Goal: Task Accomplishment & Management: Use online tool/utility

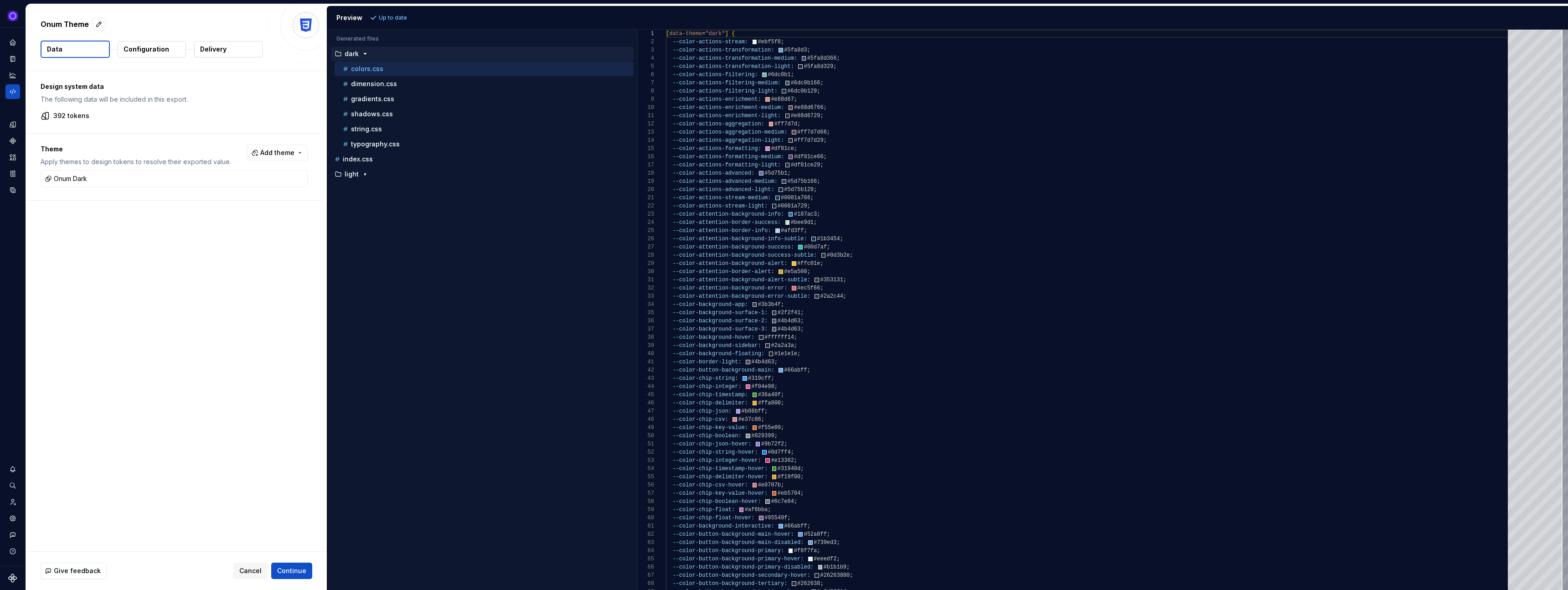
click at [218, 50] on p "Delivery" at bounding box center [213, 49] width 27 height 9
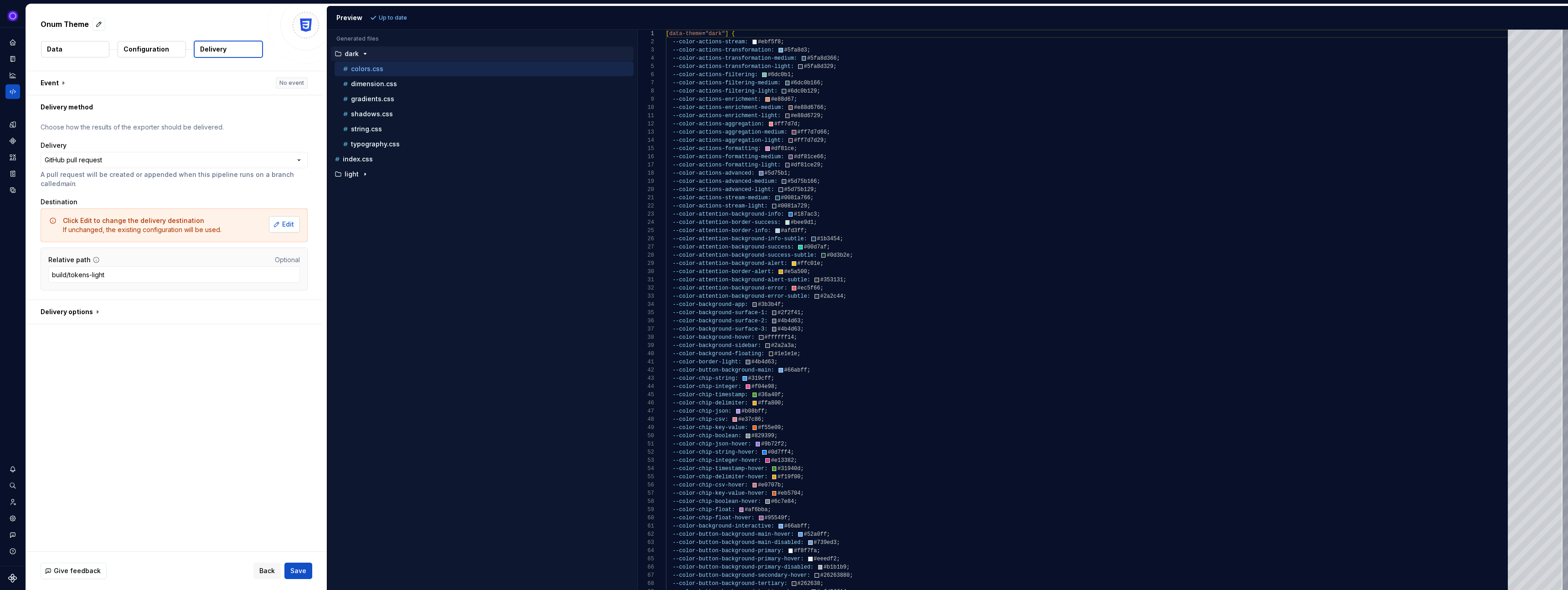
click at [292, 226] on span "Edit" at bounding box center [288, 224] width 12 height 9
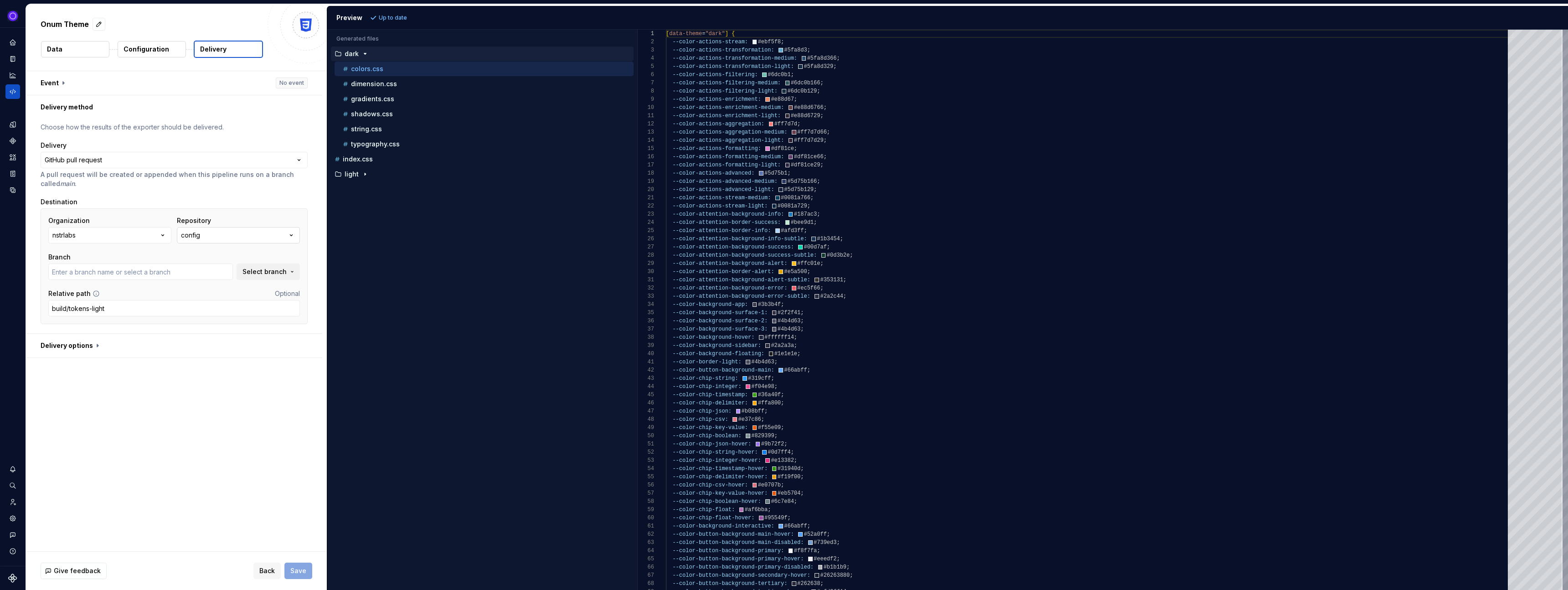
type input "fix-go-yml-vulnerability-dependency"
click at [220, 236] on button "config" at bounding box center [238, 236] width 123 height 17
click at [216, 288] on div "gloss" at bounding box center [258, 286] width 123 height 9
click at [205, 270] on input "add-icons" at bounding box center [141, 272] width 185 height 17
click at [261, 274] on span "Select branch" at bounding box center [264, 271] width 44 height 9
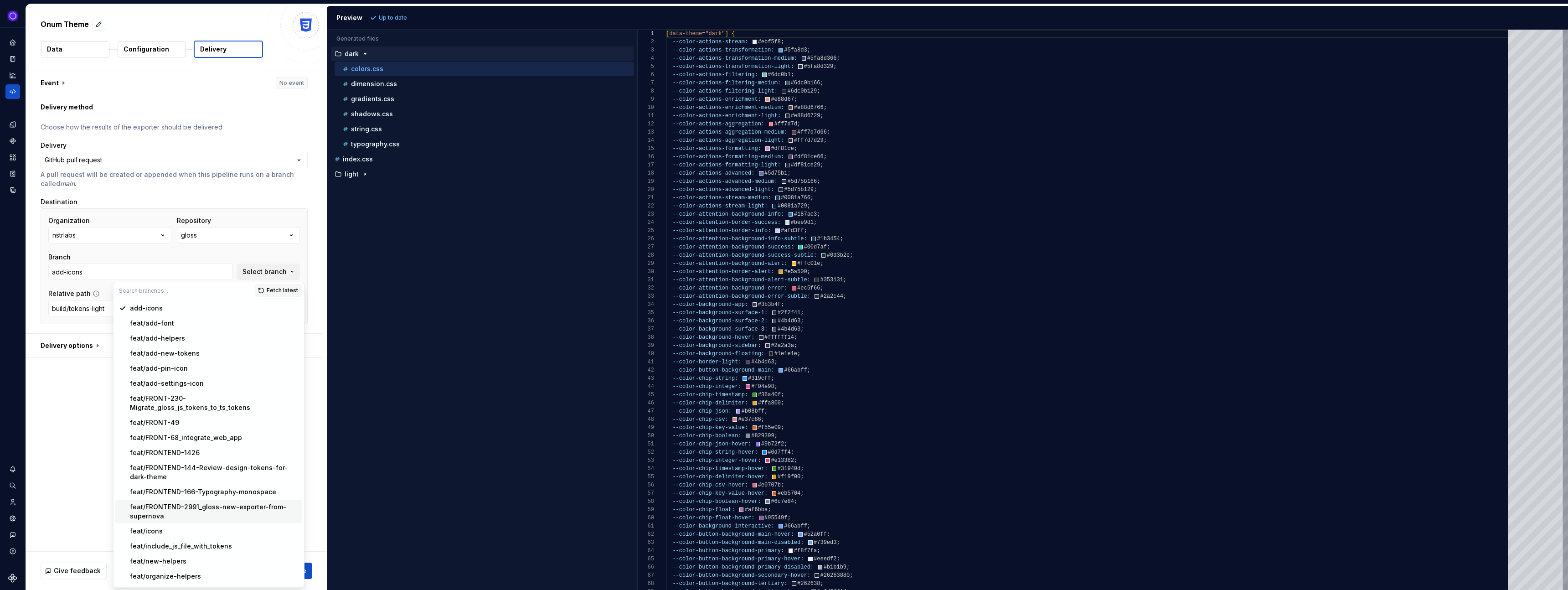
click at [208, 503] on div "feat/FRONTEND-2991_gloss-new-exporter-from-supernova" at bounding box center [214, 512] width 169 height 18
type input "feat/FRONTEND-2991_gloss-new-exporter-from-supernova"
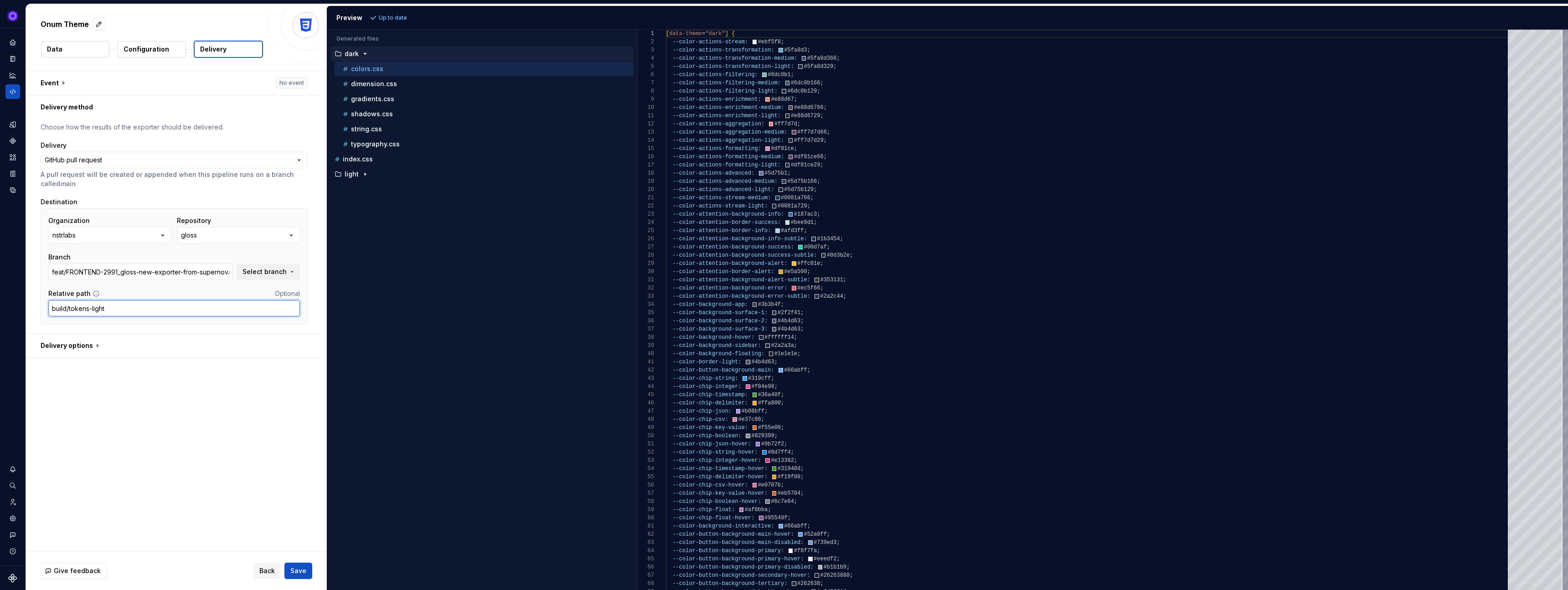
drag, startPoint x: 110, startPoint y: 309, endPoint x: 29, endPoint y: 309, distance: 81.0
click at [29, 309] on div "**********" at bounding box center [174, 226] width 296 height 214
type input "supernova"
click at [76, 305] on input "supernova" at bounding box center [175, 308] width 252 height 17
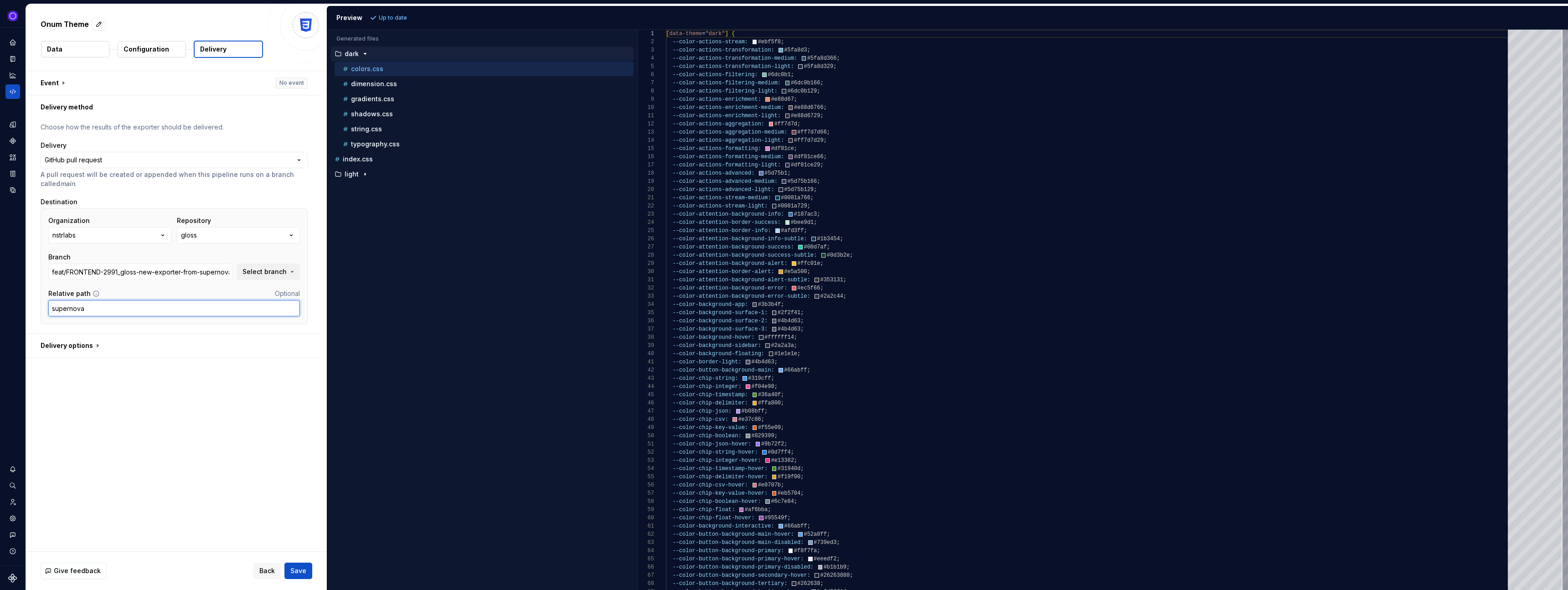
click at [76, 305] on input "supernova" at bounding box center [175, 308] width 252 height 17
click at [81, 345] on button "button" at bounding box center [174, 346] width 296 height 23
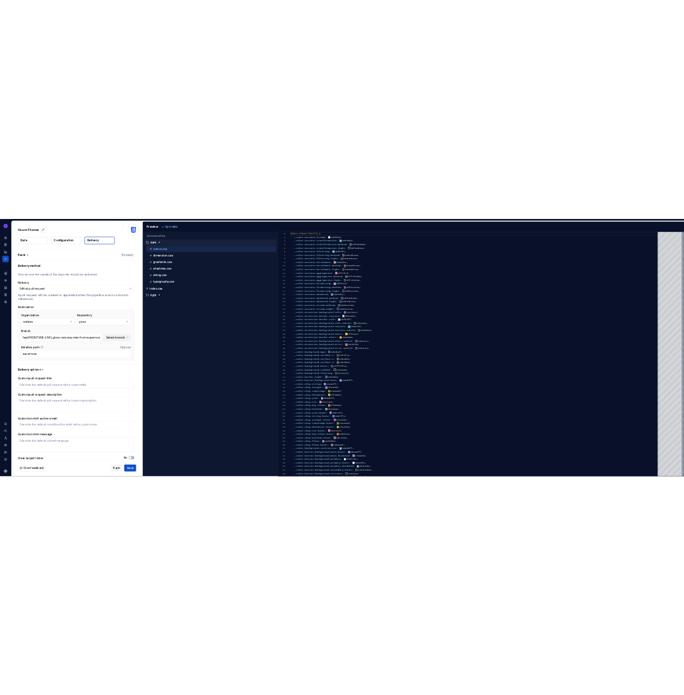
scroll to position [26, 0]
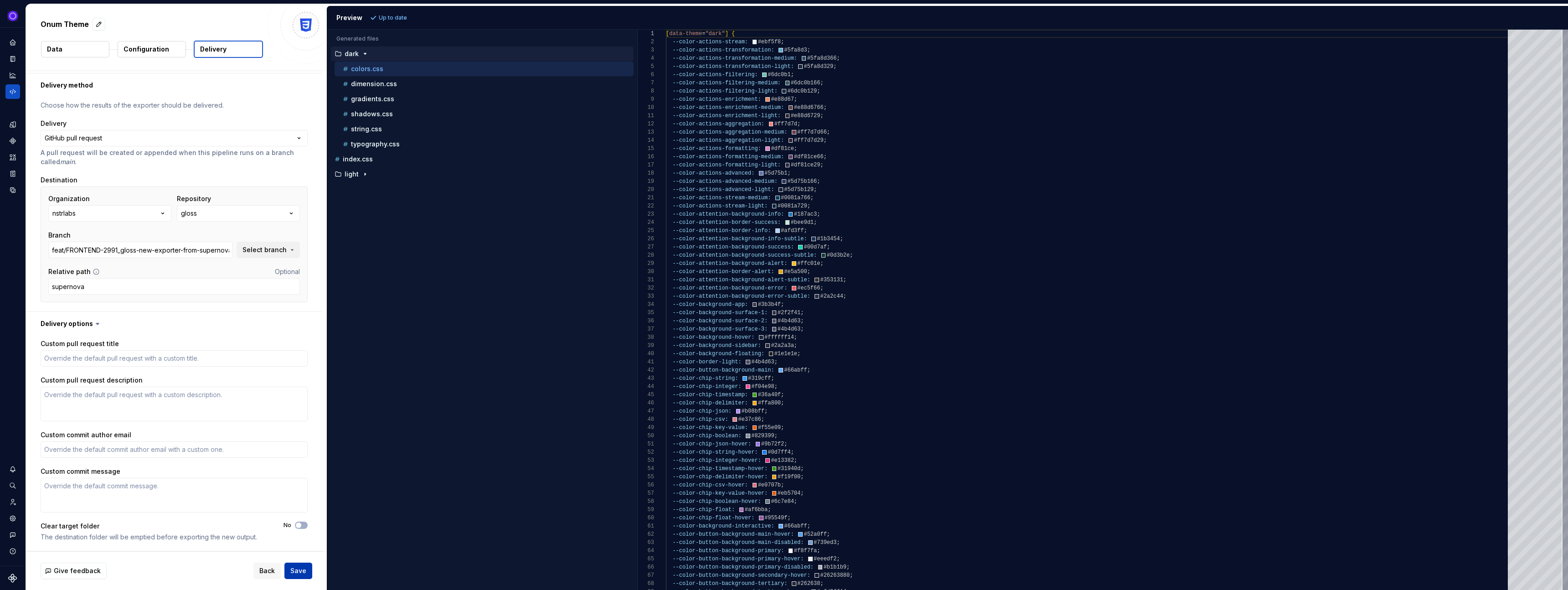
click at [304, 576] on button "Save" at bounding box center [298, 571] width 28 height 17
type textarea "*"
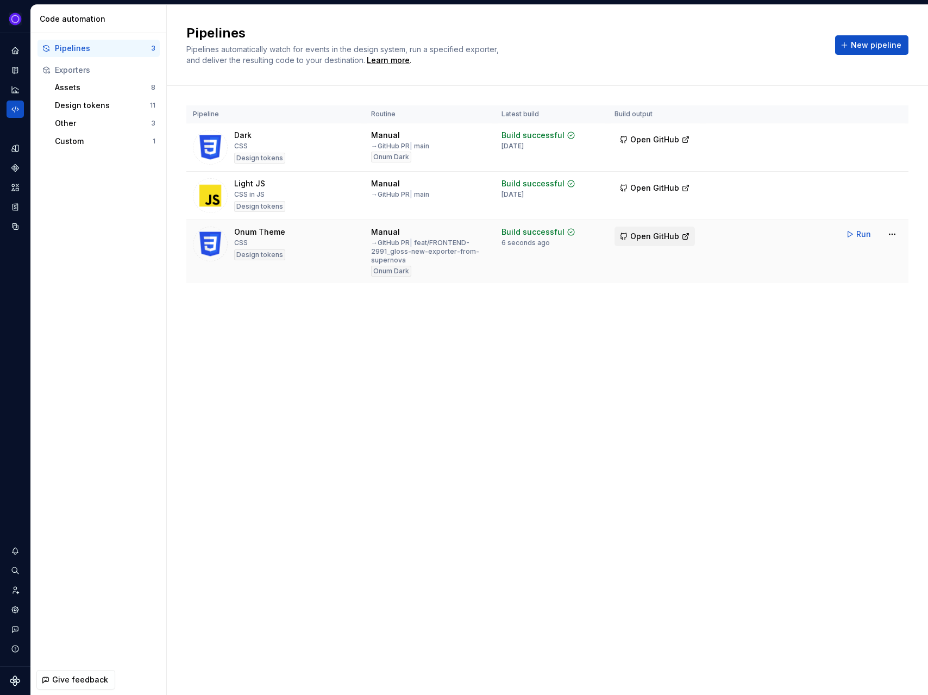
click at [656, 233] on span "Open GitHub" at bounding box center [654, 236] width 49 height 11
click at [926, 16] on div "Pipelines Pipelines automatically watch for events in the design system, run a …" at bounding box center [547, 45] width 761 height 81
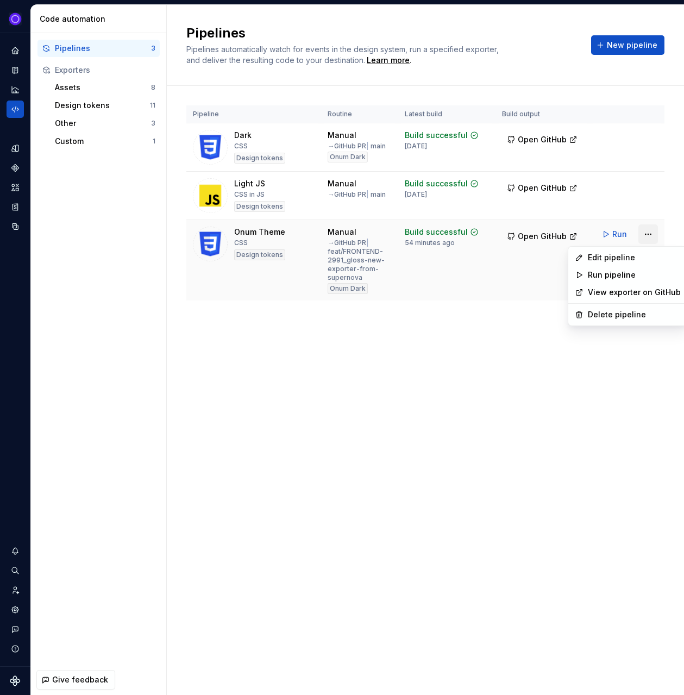
click at [647, 235] on html "Ixel Design system data Code automation Pipelines 3 Exporters Assets 8 Design t…" at bounding box center [342, 347] width 684 height 695
click at [625, 256] on div "Edit pipeline" at bounding box center [634, 257] width 93 height 11
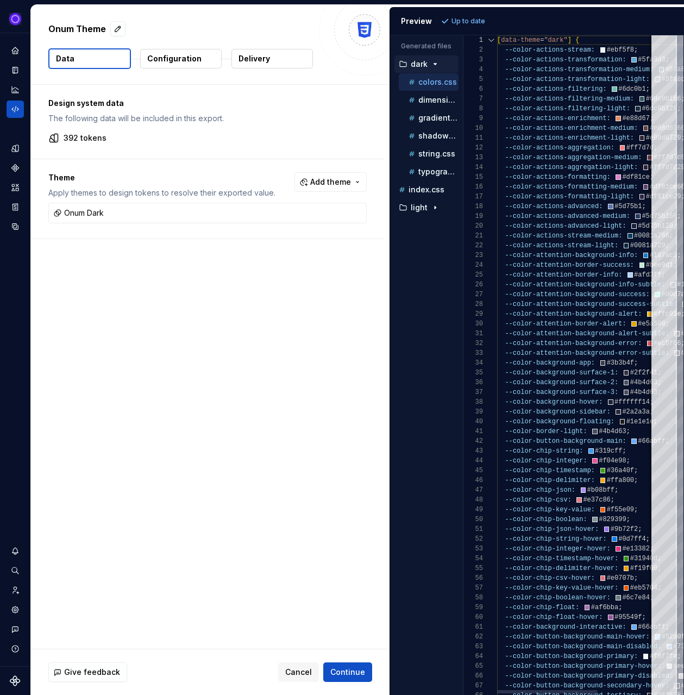
click at [463, 97] on div "Generated files Accessibility guide for tree . Navigate the tree with the arrow…" at bounding box center [537, 364] width 294 height 659
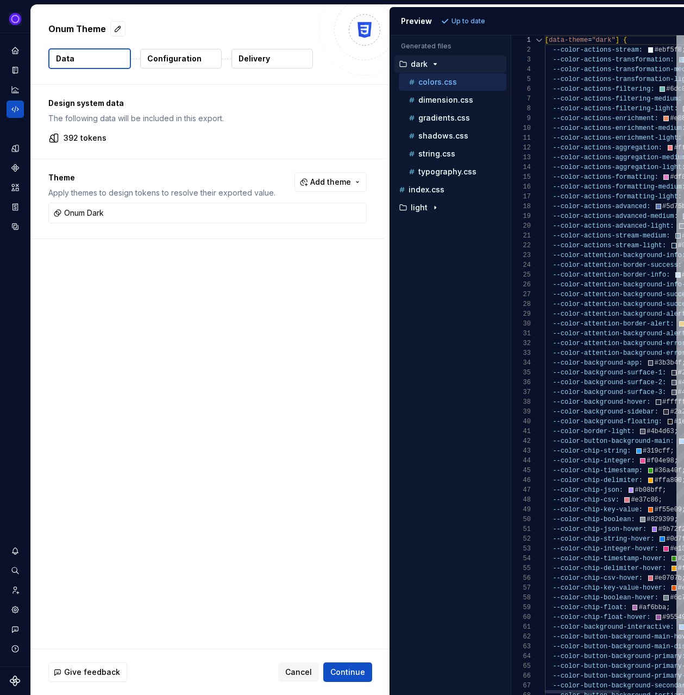
click at [511, 97] on div "Generated files Accessibility guide for tree . Navigate the tree with the arrow…" at bounding box center [537, 364] width 294 height 659
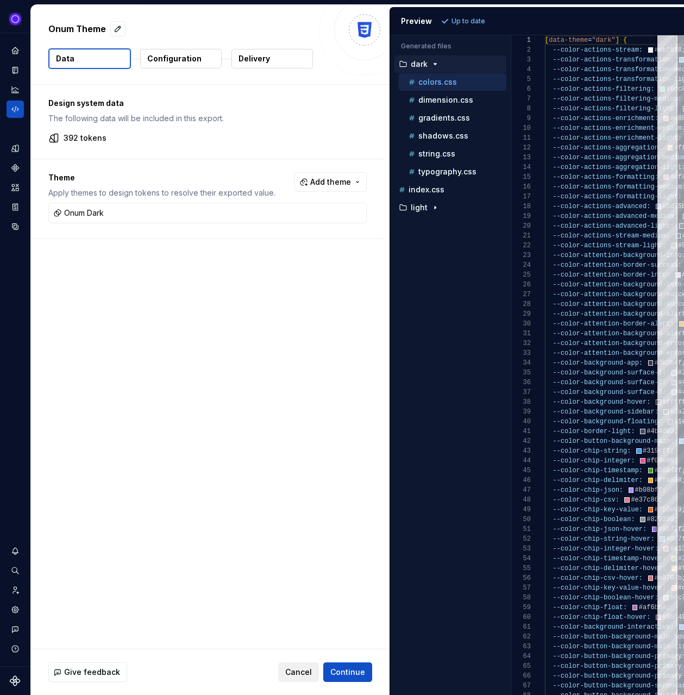
click at [304, 670] on span "Cancel" at bounding box center [298, 672] width 27 height 11
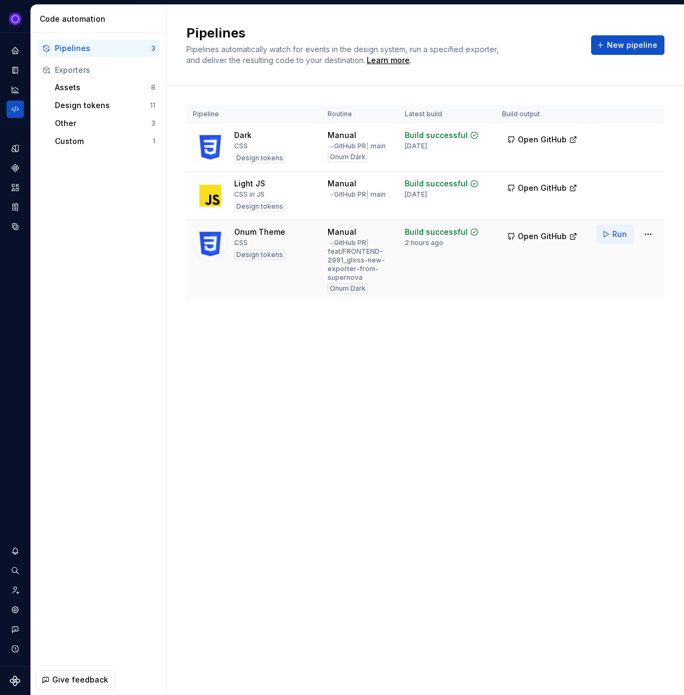
click at [614, 235] on span "Run" at bounding box center [619, 234] width 15 height 11
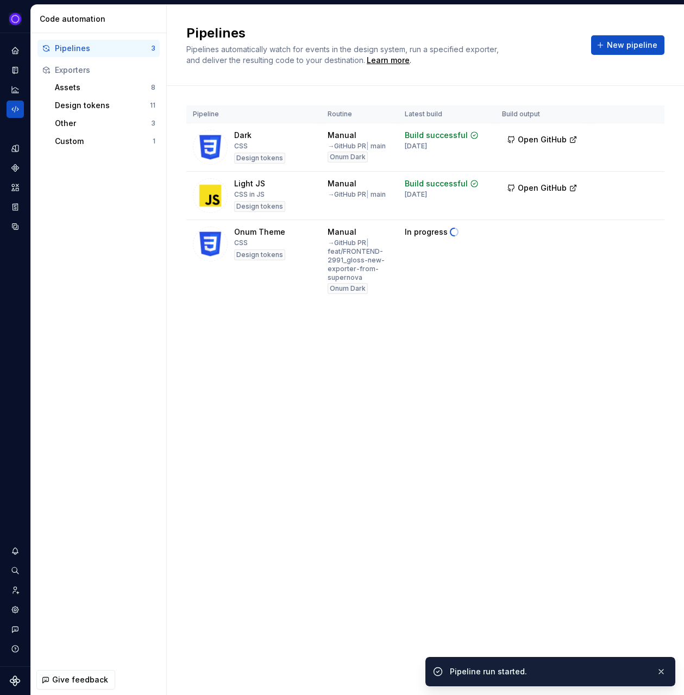
click at [509, 674] on div "Pipeline run started." at bounding box center [549, 671] width 198 height 11
